Goal: Task Accomplishment & Management: Use online tool/utility

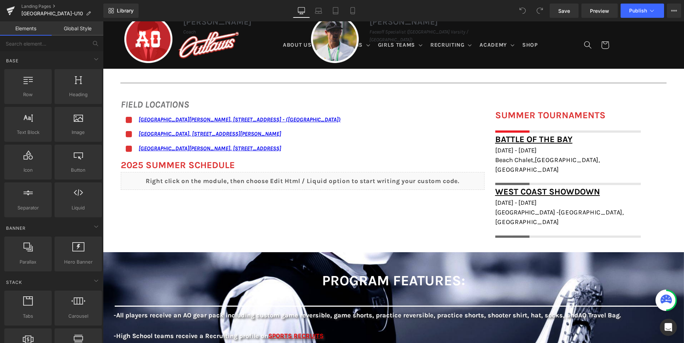
scroll to position [535, 0]
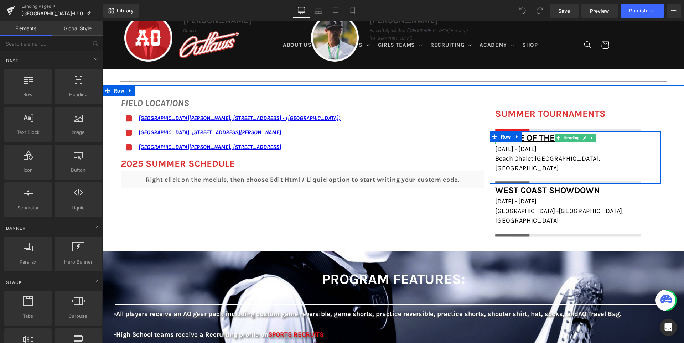
click at [611, 136] on h1 "Battle of the Bay" at bounding box center [575, 138] width 160 height 13
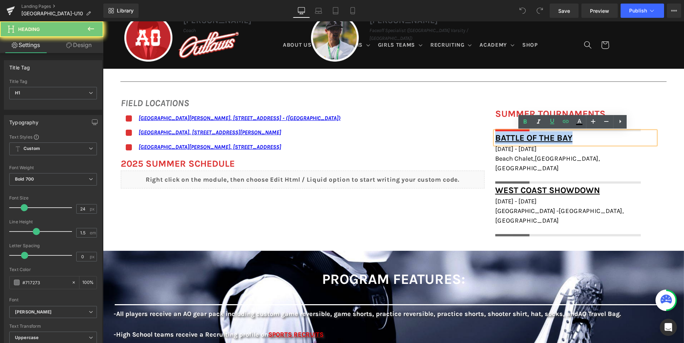
click at [611, 136] on h1 "Battle of the Bay" at bounding box center [575, 138] width 160 height 13
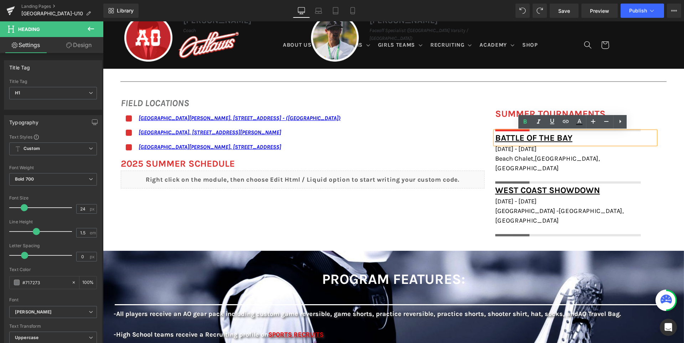
click at [597, 137] on h1 "Battle of the Bay" at bounding box center [575, 138] width 160 height 13
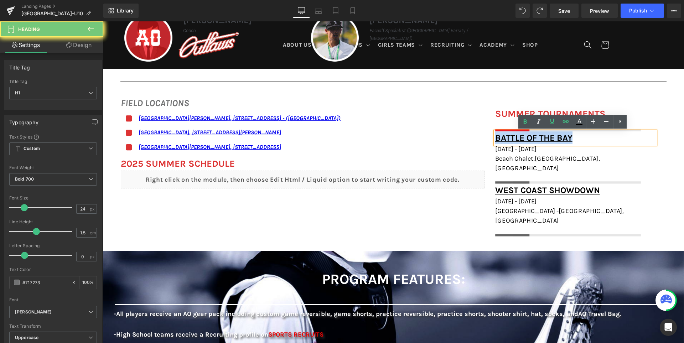
click at [597, 137] on h1 "Battle of the Bay" at bounding box center [575, 138] width 160 height 13
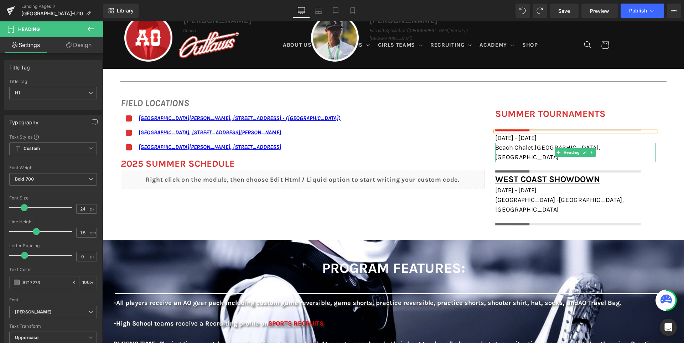
click at [612, 148] on h1 "Beach Chalet, [GEOGRAPHIC_DATA], [GEOGRAPHIC_DATA]" at bounding box center [575, 152] width 160 height 19
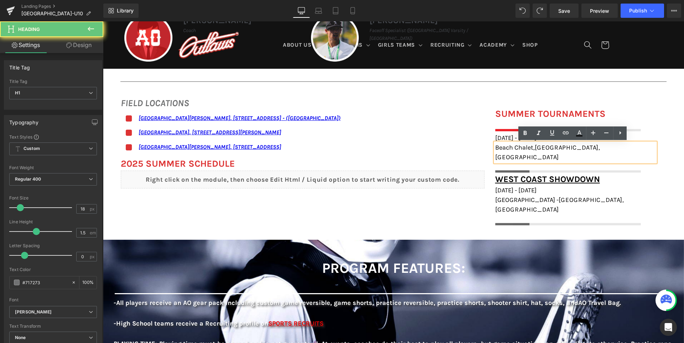
click at [612, 148] on h1 "Beach Chalet, [GEOGRAPHIC_DATA], [GEOGRAPHIC_DATA]" at bounding box center [575, 152] width 160 height 19
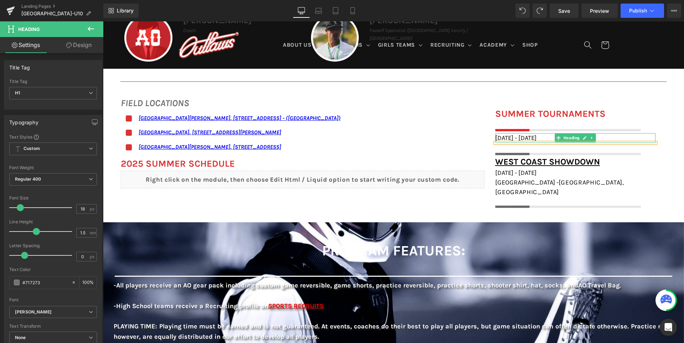
click at [610, 137] on h1 "[DATE] - [DATE]" at bounding box center [575, 138] width 160 height 10
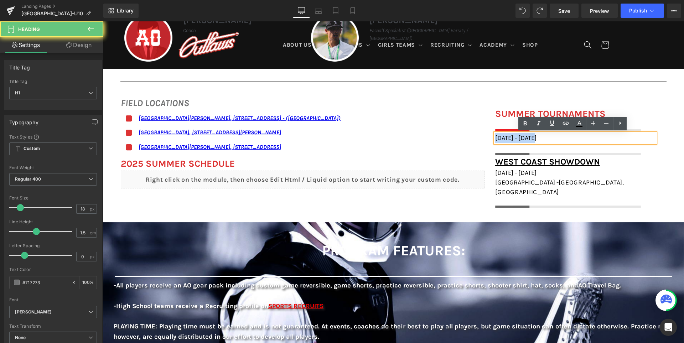
click at [610, 137] on h1 "[DATE] - [DATE]" at bounding box center [575, 138] width 160 height 10
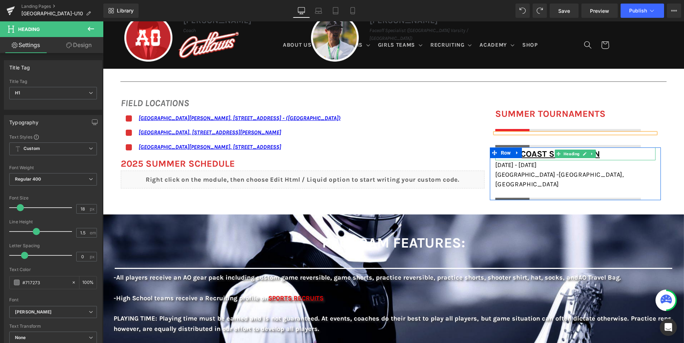
click at [621, 153] on h1 "West Coast Showdown" at bounding box center [575, 154] width 160 height 13
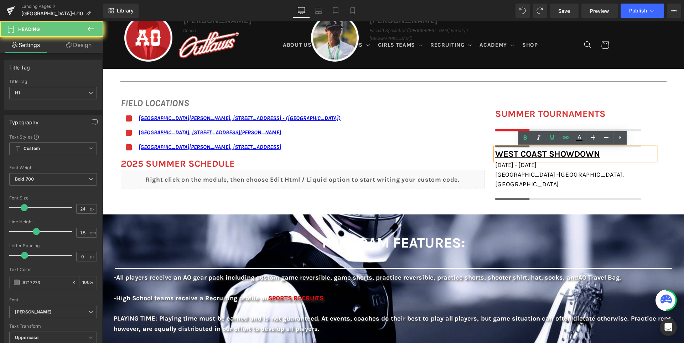
click at [621, 153] on h1 "West Coast Showdown" at bounding box center [575, 154] width 160 height 13
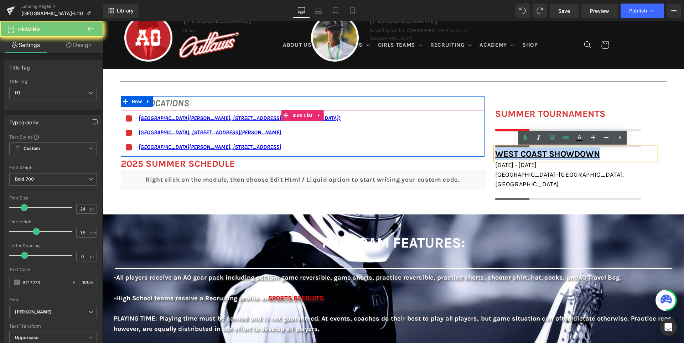
click at [455, 150] on div "Icon [GEOGRAPHIC_DATA][PERSON_NAME], [STREET_ADDRESS] - ([GEOGRAPHIC_DATA]) Tex…" at bounding box center [303, 135] width 364 height 43
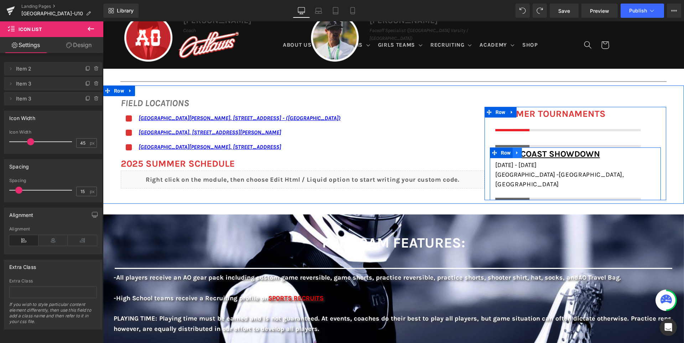
click at [520, 154] on icon at bounding box center [517, 152] width 5 height 5
click at [538, 154] on icon at bounding box center [536, 152] width 5 height 5
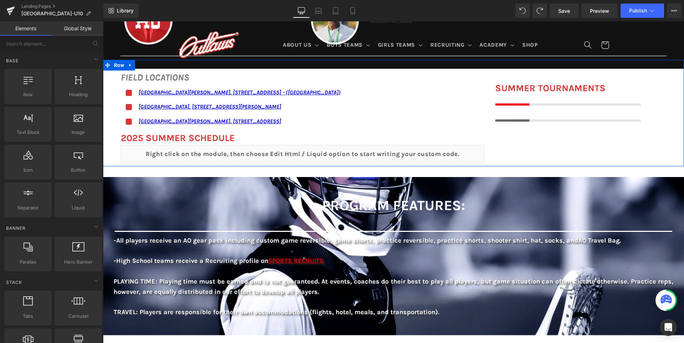
scroll to position [535, 0]
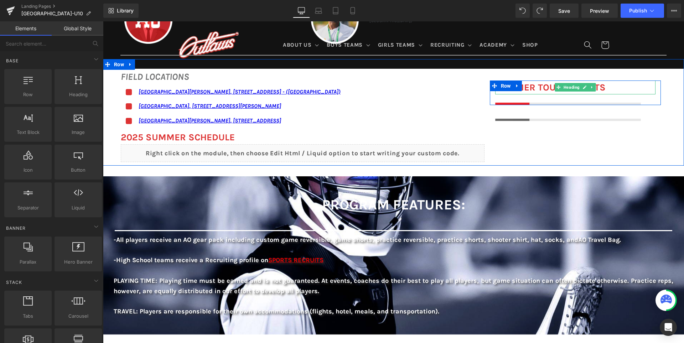
click at [533, 86] on font "SUMMER TOURNAMENTS" at bounding box center [550, 87] width 110 height 11
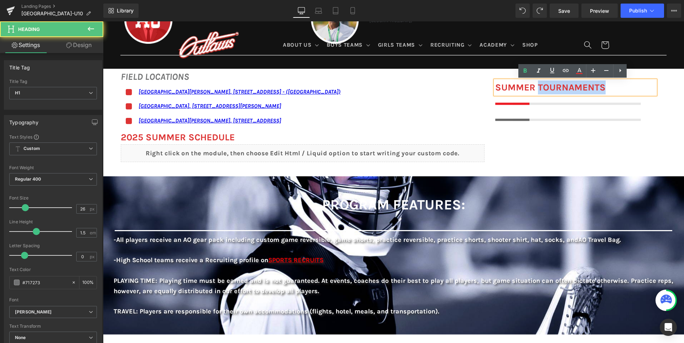
drag, startPoint x: 535, startPoint y: 87, endPoint x: 492, endPoint y: 83, distance: 43.7
click at [495, 83] on div "SUMMER TOURNAMENTS" at bounding box center [575, 88] width 160 height 14
click at [516, 87] on font "SUMMER TOURNAMENTS" at bounding box center [550, 87] width 110 height 11
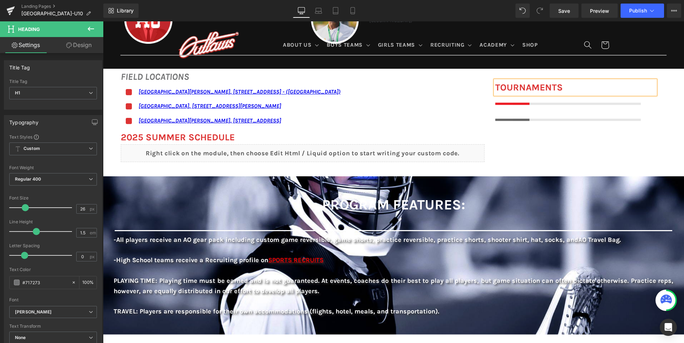
click at [496, 136] on div "FIELD LOCATIONS Heading Icon [GEOGRAPHIC_DATA][PERSON_NAME], [STREET_ADDRESS] -…" at bounding box center [393, 112] width 581 height 107
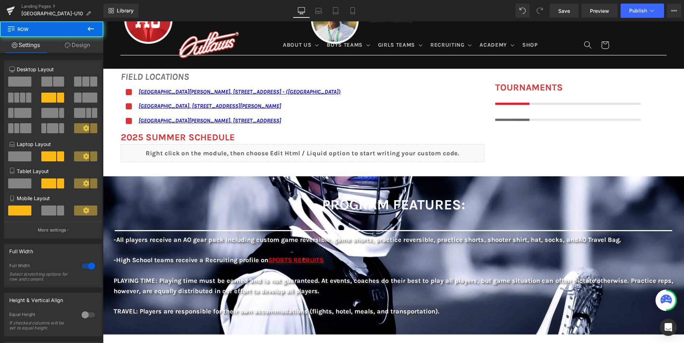
scroll to position [464, 0]
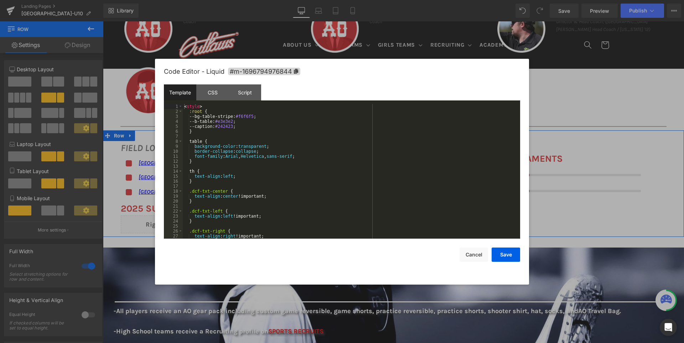
click at [316, 222] on div "Liquid" at bounding box center [303, 225] width 364 height 18
click at [330, 163] on div "< style > :root { --bg-table-stripe: #f6f6f5 ; --b-table: #e3e3e2 ; --caption: …" at bounding box center [350, 176] width 335 height 145
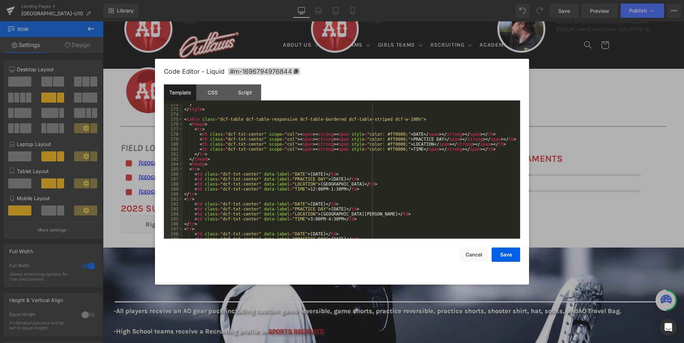
scroll to position [877, 0]
